Goal: Task Accomplishment & Management: Manage account settings

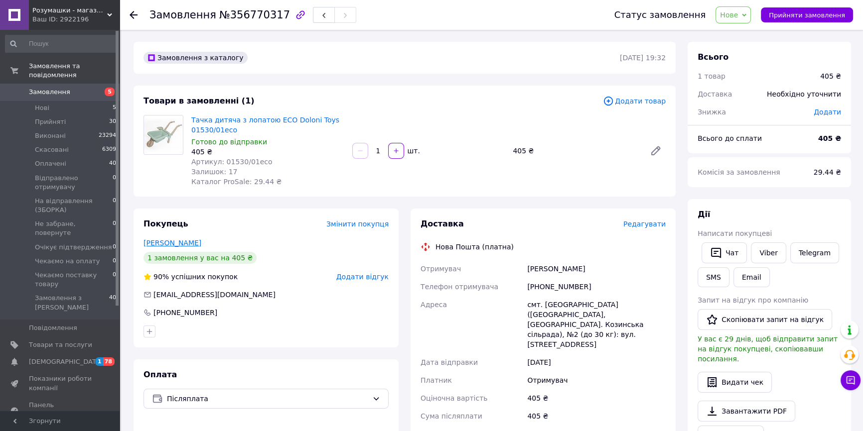
click at [187, 241] on link "Виктория Жовниренко" at bounding box center [172, 243] width 58 height 8
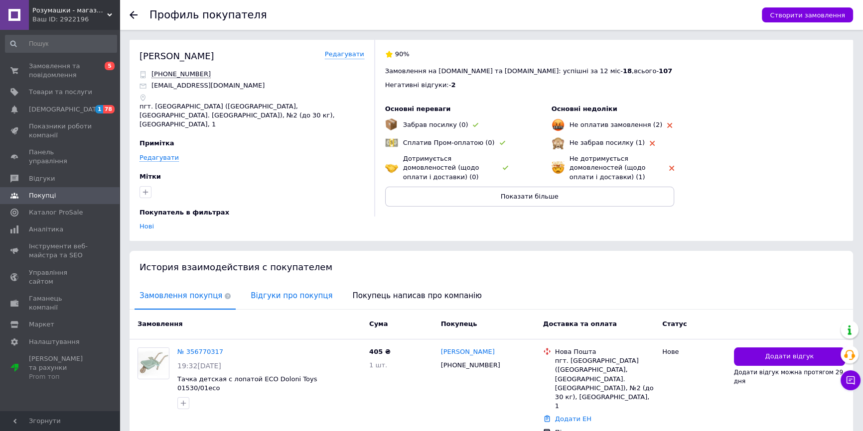
click at [280, 293] on span "Відгуки про покупця" at bounding box center [292, 295] width 92 height 25
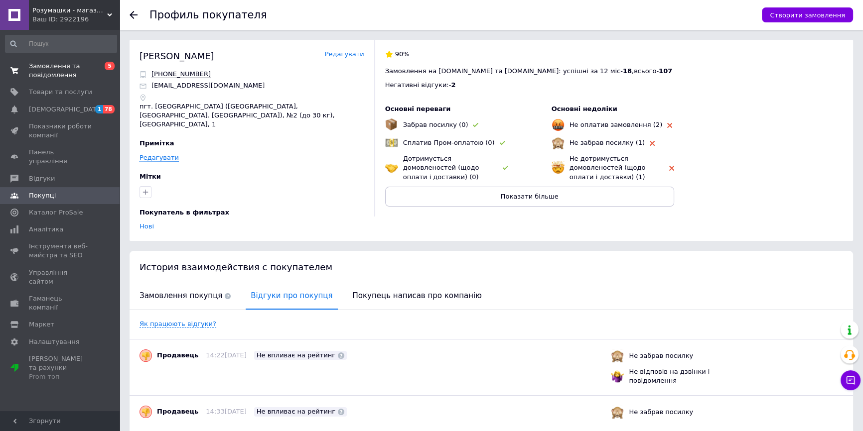
click at [54, 76] on span "Замовлення та повідомлення" at bounding box center [60, 71] width 63 height 18
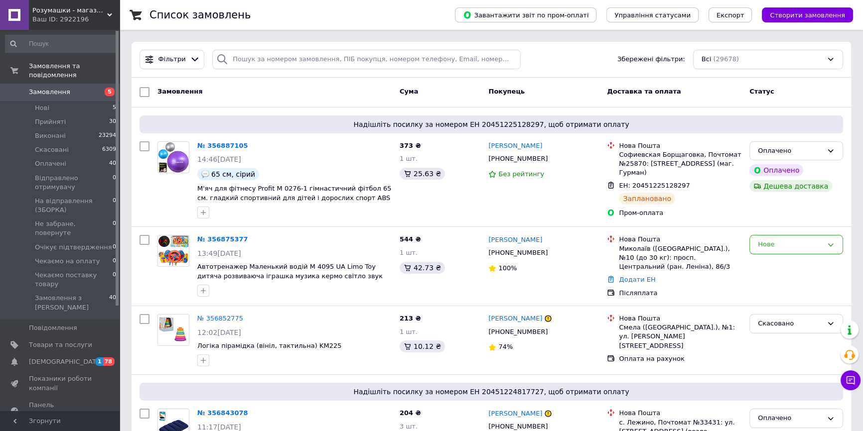
click at [64, 88] on span "Замовлення" at bounding box center [49, 92] width 41 height 9
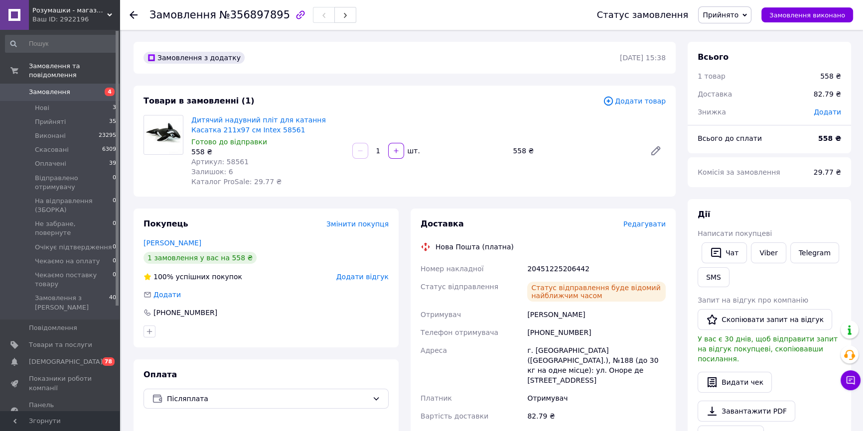
click at [45, 358] on span "[DEMOGRAPHIC_DATA]" at bounding box center [66, 362] width 74 height 9
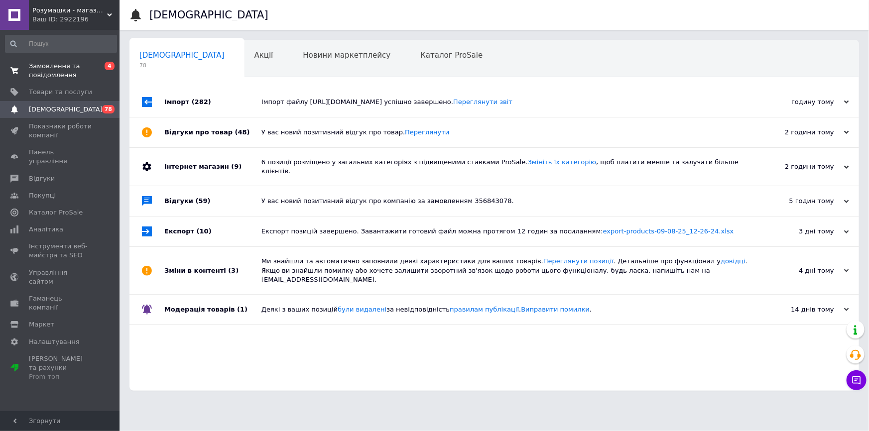
click at [66, 65] on span "Замовлення та повідомлення" at bounding box center [60, 71] width 63 height 18
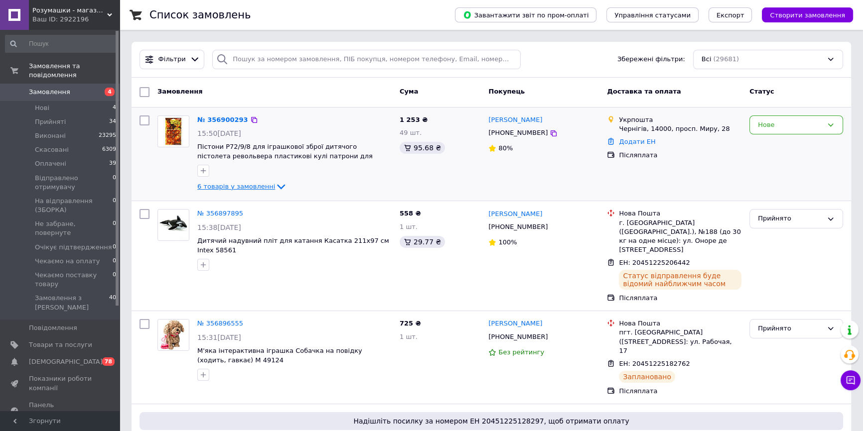
click at [234, 187] on span "6 товарів у замовленні" at bounding box center [236, 186] width 78 height 7
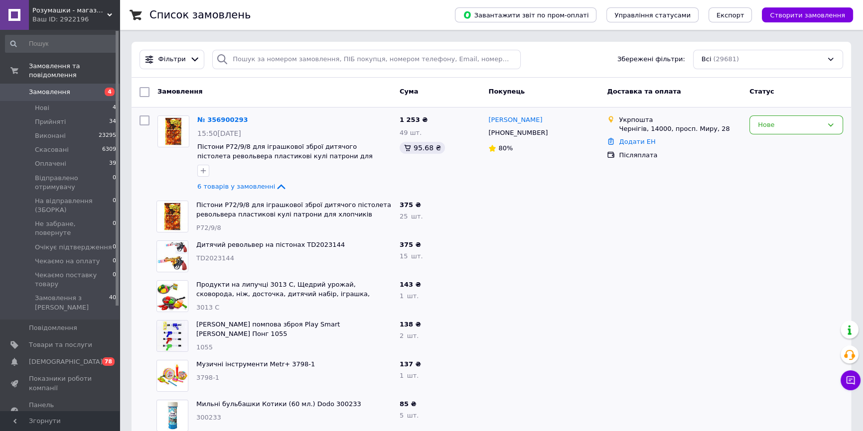
click at [45, 88] on span "Замовлення" at bounding box center [49, 92] width 41 height 9
